Goal: Information Seeking & Learning: Check status

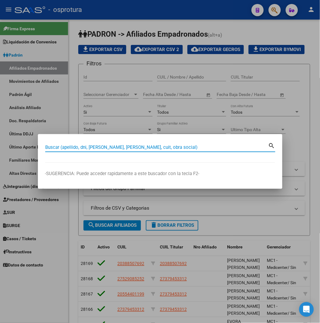
paste input "35122329"
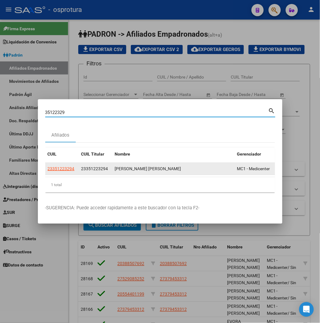
click at [48, 172] on app-link-go-to "23351223294" at bounding box center [61, 168] width 27 height 7
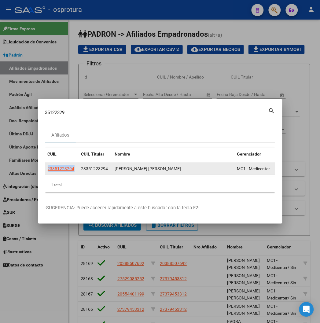
click at [48, 172] on app-link-go-to "23351223294" at bounding box center [61, 168] width 27 height 7
click at [48, 170] on span "23351223294" at bounding box center [61, 168] width 27 height 5
copy span "23351223294"
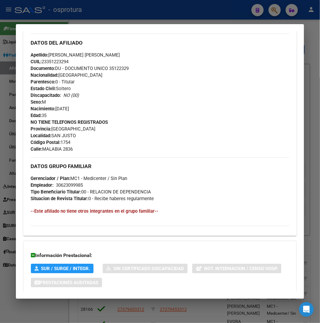
scroll to position [238, 0]
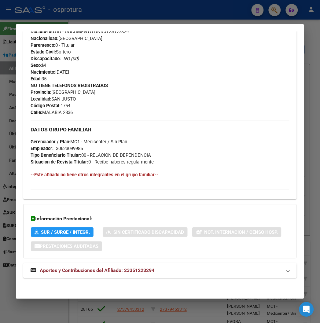
click at [90, 266] on mat-expansion-panel-header "Aportes y Contribuciones del Afiliado: 23351223294" at bounding box center [159, 271] width 273 height 15
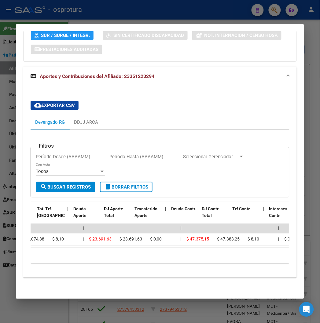
scroll to position [0, 225]
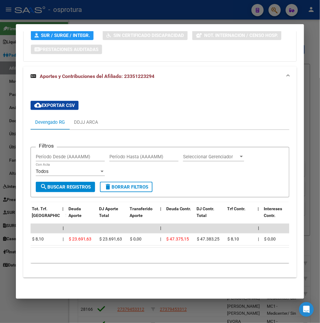
drag, startPoint x: 101, startPoint y: 251, endPoint x: 80, endPoint y: 251, distance: 21.1
click at [80, 251] on div "10 total 1" at bounding box center [160, 255] width 259 height 15
drag, startPoint x: 88, startPoint y: 248, endPoint x: 65, endPoint y: 249, distance: 23.0
click at [65, 249] on div "10 total 1" at bounding box center [160, 255] width 259 height 15
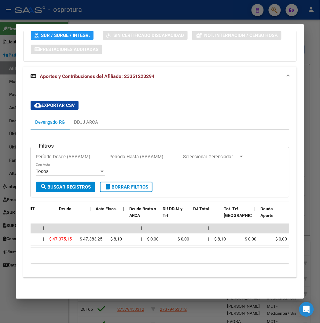
scroll to position [0, 0]
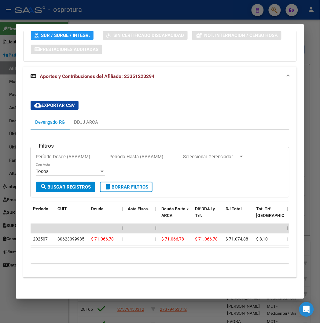
drag, startPoint x: 68, startPoint y: 8, endPoint x: 62, endPoint y: 38, distance: 30.9
click at [68, 8] on div at bounding box center [160, 161] width 320 height 323
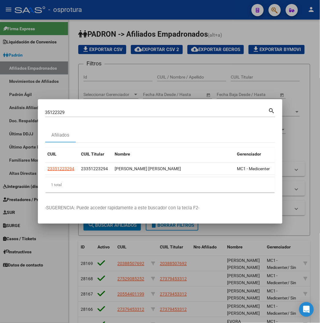
click at [45, 109] on div "35122329 Buscar (apellido, dni, cuil, nro traspaso, cuit, obra social)" at bounding box center [156, 112] width 223 height 9
click at [45, 111] on input "35122329" at bounding box center [156, 113] width 223 height 6
paste input "20254912590"
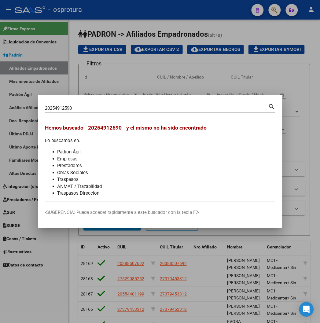
click at [54, 106] on input "20254912590" at bounding box center [156, 109] width 223 height 6
paste input "5491259"
type input "25491259"
click at [83, 106] on input "25491259" at bounding box center [156, 109] width 223 height 6
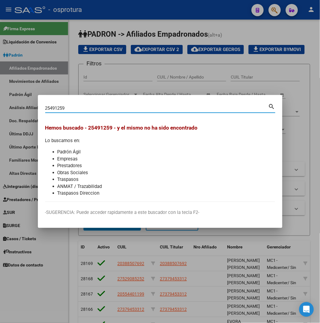
click at [83, 106] on input "25491259" at bounding box center [156, 109] width 223 height 6
click at [177, 86] on div at bounding box center [160, 161] width 320 height 323
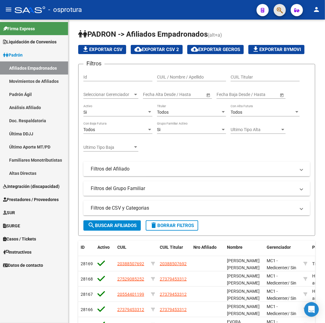
click at [281, 14] on span "button" at bounding box center [280, 10] width 6 height 13
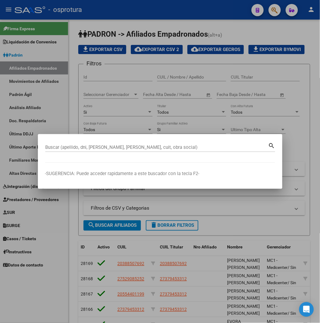
paste input "31544756"
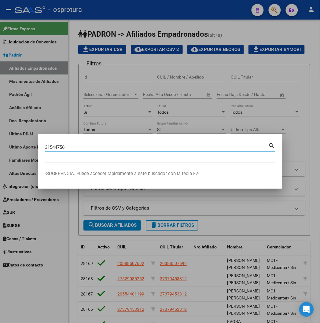
type input "31544756"
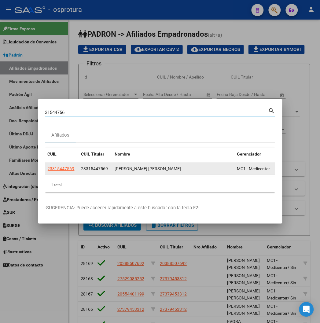
click at [48, 172] on app-link-go-to "23315447569" at bounding box center [61, 168] width 27 height 7
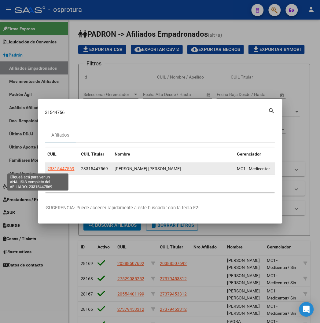
click at [48, 170] on span "23315447569" at bounding box center [61, 168] width 27 height 5
type textarea "23315447569"
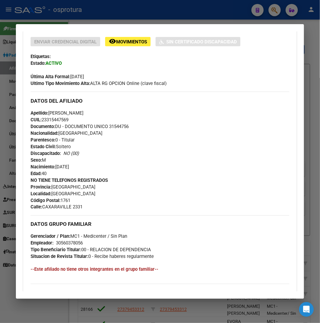
scroll to position [238, 0]
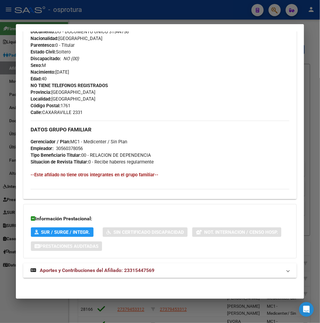
click at [37, 259] on div "DATOS PADRÓN ÁGIL: TELLIER JOSE ALBERTO | ACTIVO | AFILIADO TITULAR Datos Perso…" at bounding box center [159, 51] width 273 height 470
click at [35, 263] on div "DATOS PADRÓN ÁGIL: TELLIER JOSE ALBERTO | ACTIVO | AFILIADO TITULAR Datos Perso…" at bounding box center [159, 51] width 273 height 470
click at [35, 265] on mat-expansion-panel-header "Aportes y Contribuciones del Afiliado: 23315447569" at bounding box center [159, 271] width 273 height 15
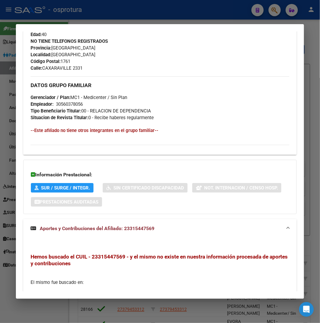
scroll to position [357, 0]
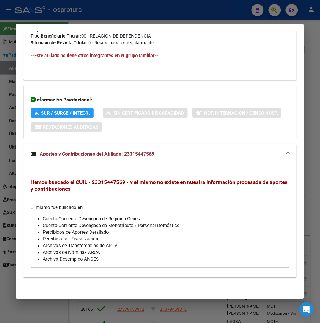
click at [173, 13] on div at bounding box center [160, 161] width 320 height 323
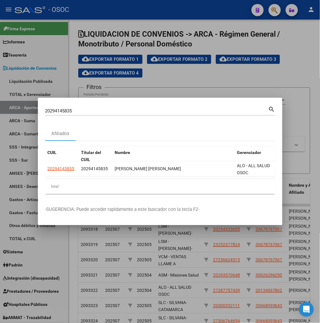
click at [45, 114] on div "20294145835 Buscar (apellido, dni, [PERSON_NAME], [PERSON_NAME], cuit, obra soc…" at bounding box center [156, 110] width 223 height 9
click at [45, 113] on input "20294145835" at bounding box center [156, 111] width 223 height 6
paste input "-43992078-6"
type input "20439920786"
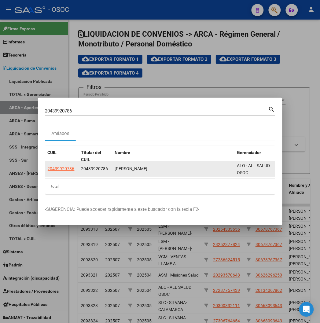
click at [48, 172] on app-link-go-to "20439920786" at bounding box center [61, 168] width 27 height 7
click at [48, 168] on font "20439920786" at bounding box center [61, 168] width 27 height 5
type textarea "20439920786"
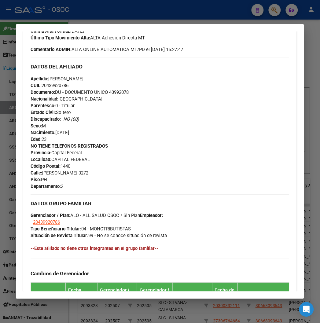
scroll to position [351, 0]
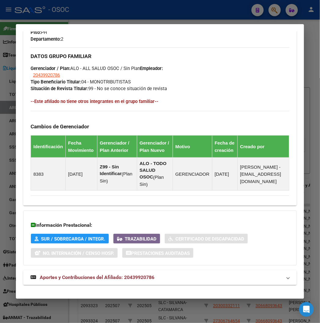
click at [77, 274] on strong "Aportes y Contribuciones del Afiliado: 20439920786" at bounding box center [93, 277] width 124 height 7
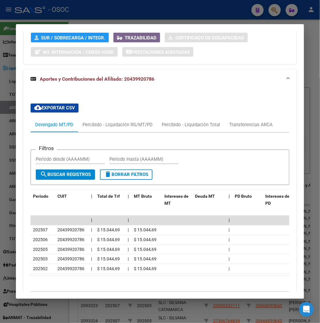
scroll to position [555, 0]
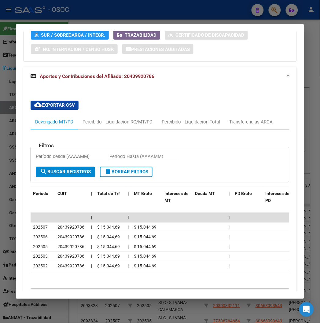
click at [288, 11] on div at bounding box center [160, 161] width 320 height 323
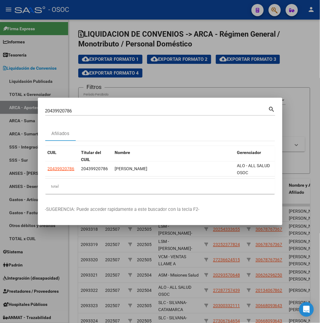
click at [279, 11] on div at bounding box center [160, 161] width 320 height 323
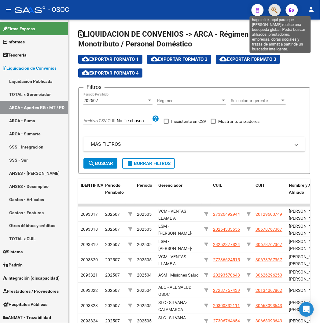
click at [277, 11] on icon "button" at bounding box center [275, 10] width 6 height 7
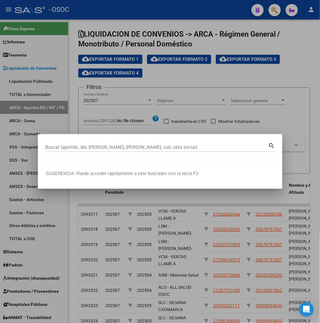
paste input "20318247138"
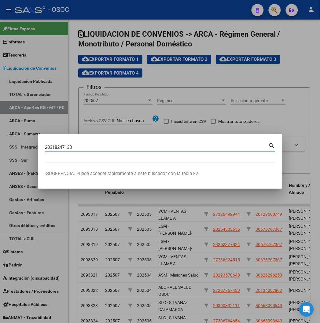
type input "20318247138"
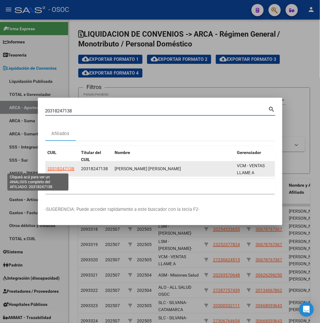
click at [48, 168] on font "20318247138" at bounding box center [61, 168] width 27 height 5
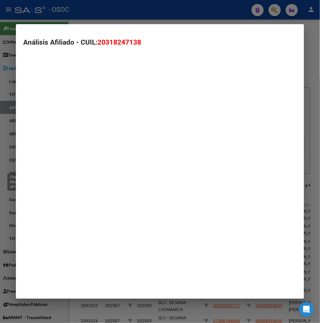
type textarea "20318247138"
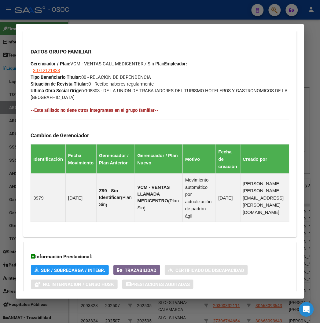
scroll to position [393, 0]
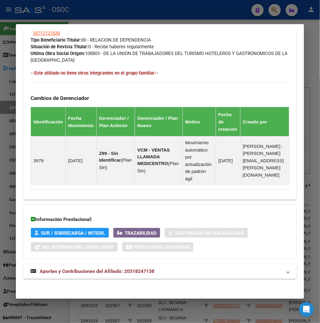
click at [77, 278] on mat-expansion-panel-header "Aportes y Contribuciones del Afiliado: 20318247138" at bounding box center [159, 272] width 273 height 15
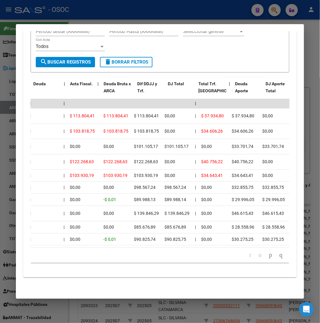
scroll to position [0, 39]
